Goal: Navigation & Orientation: Find specific page/section

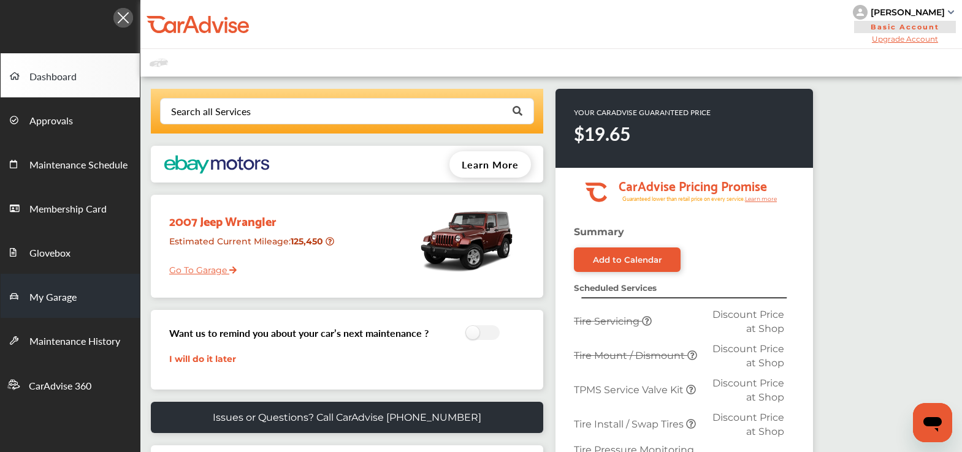
click at [57, 302] on span "My Garage" at bounding box center [52, 298] width 47 height 16
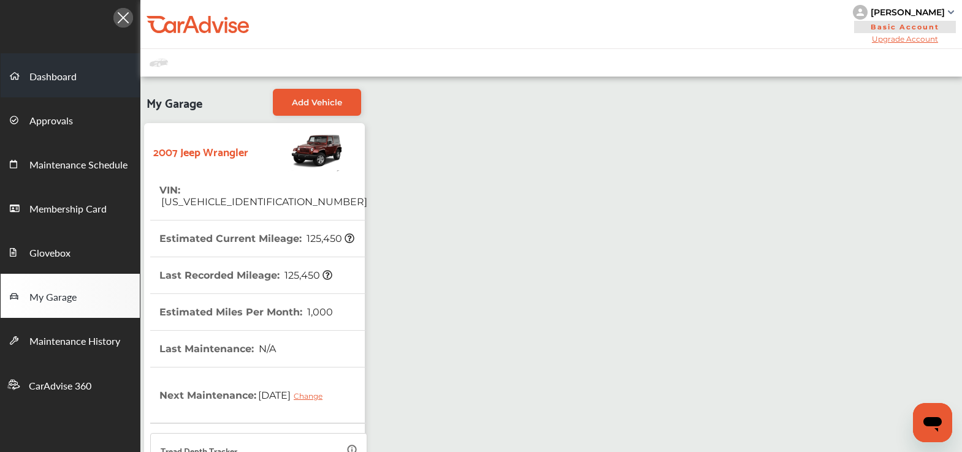
click at [58, 72] on span "Dashboard" at bounding box center [52, 77] width 47 height 16
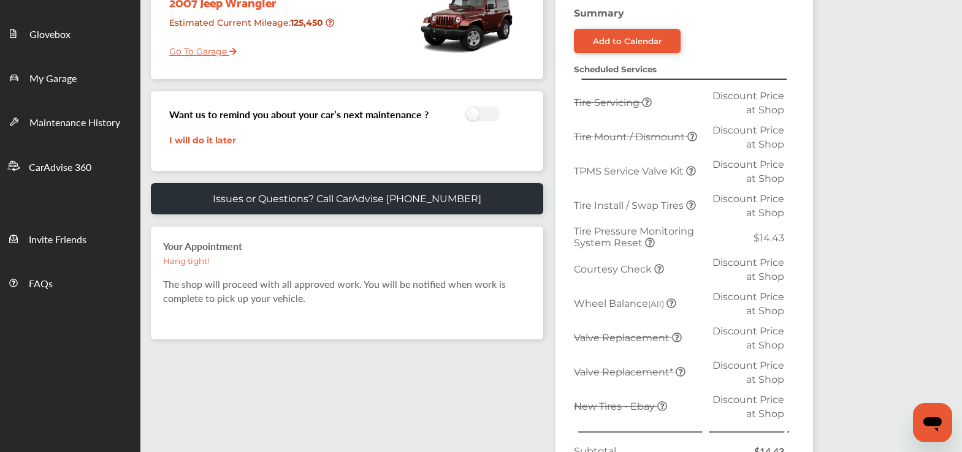
scroll to position [29, 0]
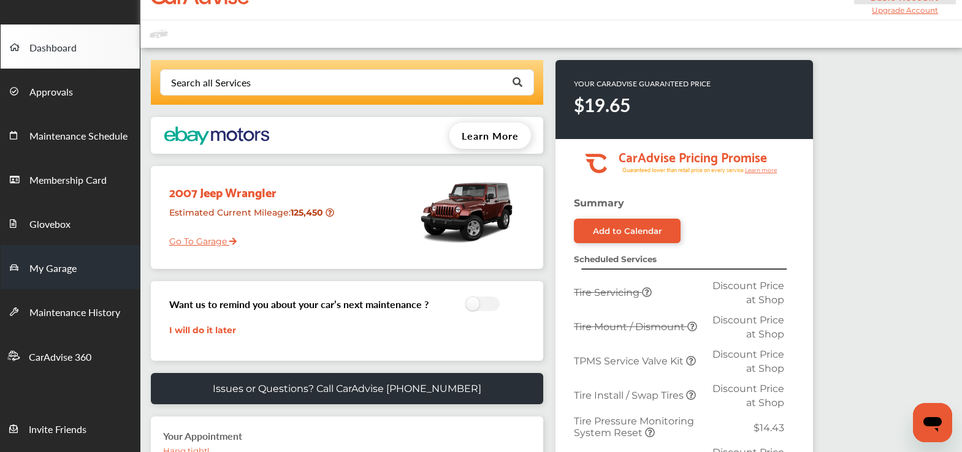
click at [100, 268] on link "My Garage" at bounding box center [70, 267] width 139 height 44
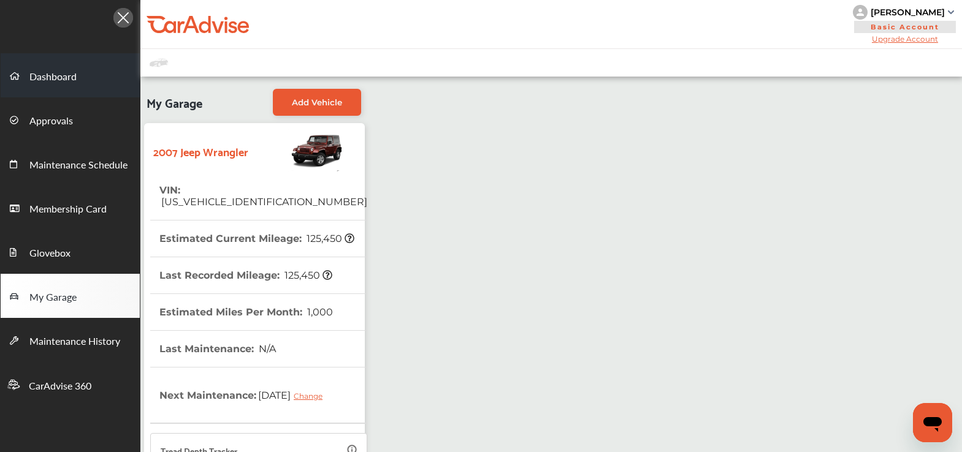
click at [64, 72] on span "Dashboard" at bounding box center [52, 77] width 47 height 16
